Goal: Find specific page/section: Find specific page/section

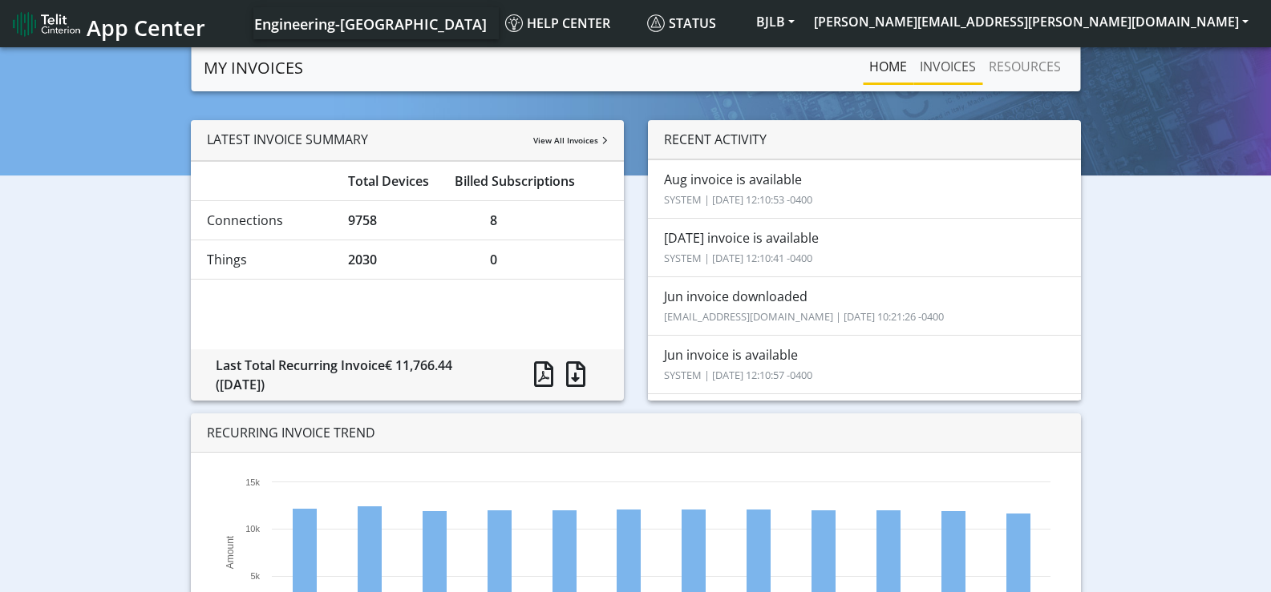
click at [960, 70] on link "INVOICES" at bounding box center [947, 67] width 69 height 32
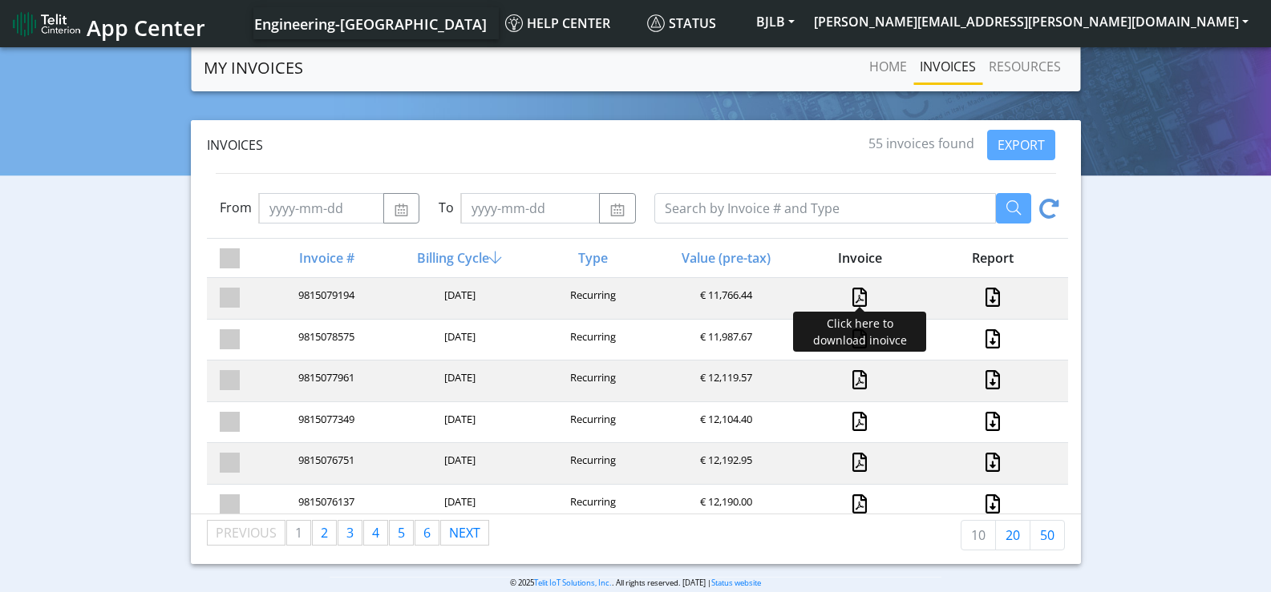
click at [852, 293] on link at bounding box center [859, 297] width 14 height 19
click at [1164, 214] on div "Invoices 55 invoices found EXPORT From To Invoice # Billing Cycle Type Value (p…" at bounding box center [635, 342] width 1247 height 444
